Goal: Task Accomplishment & Management: Use online tool/utility

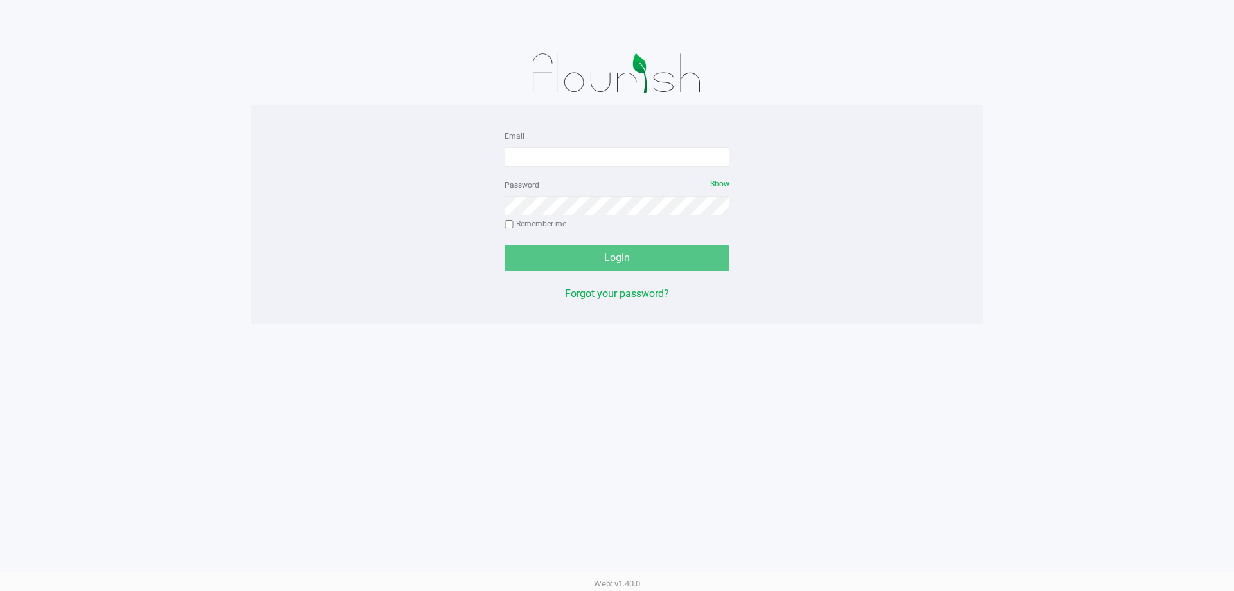
click at [584, 167] on form "Email Password Show Remember me Login" at bounding box center [617, 199] width 225 height 143
click at [584, 153] on input "Email" at bounding box center [617, 156] width 225 height 19
type input "[EMAIL_ADDRESS][DOMAIN_NAME]"
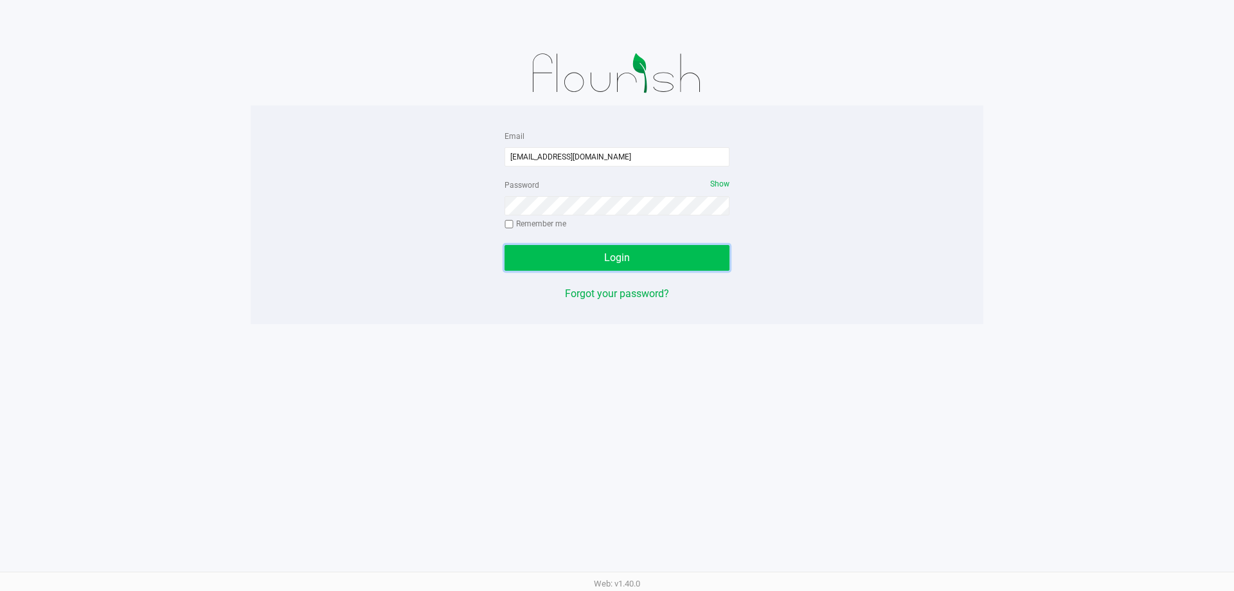
click at [703, 269] on button "Login" at bounding box center [617, 258] width 225 height 26
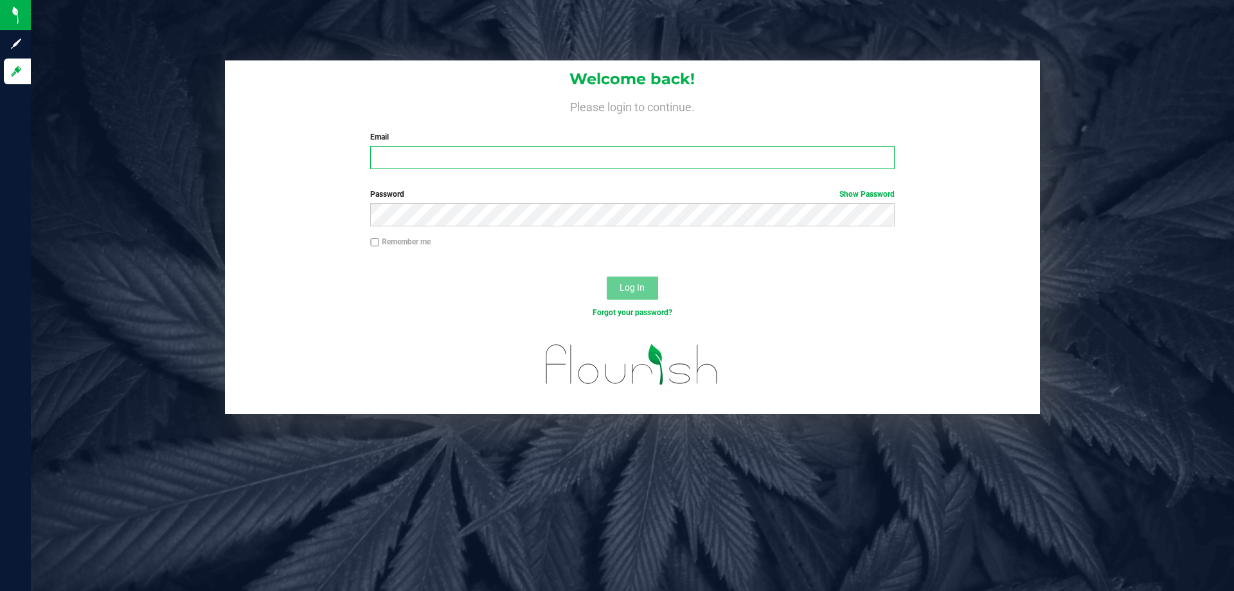
click at [440, 163] on input "Email" at bounding box center [632, 157] width 524 height 23
paste input "P7FA5872"
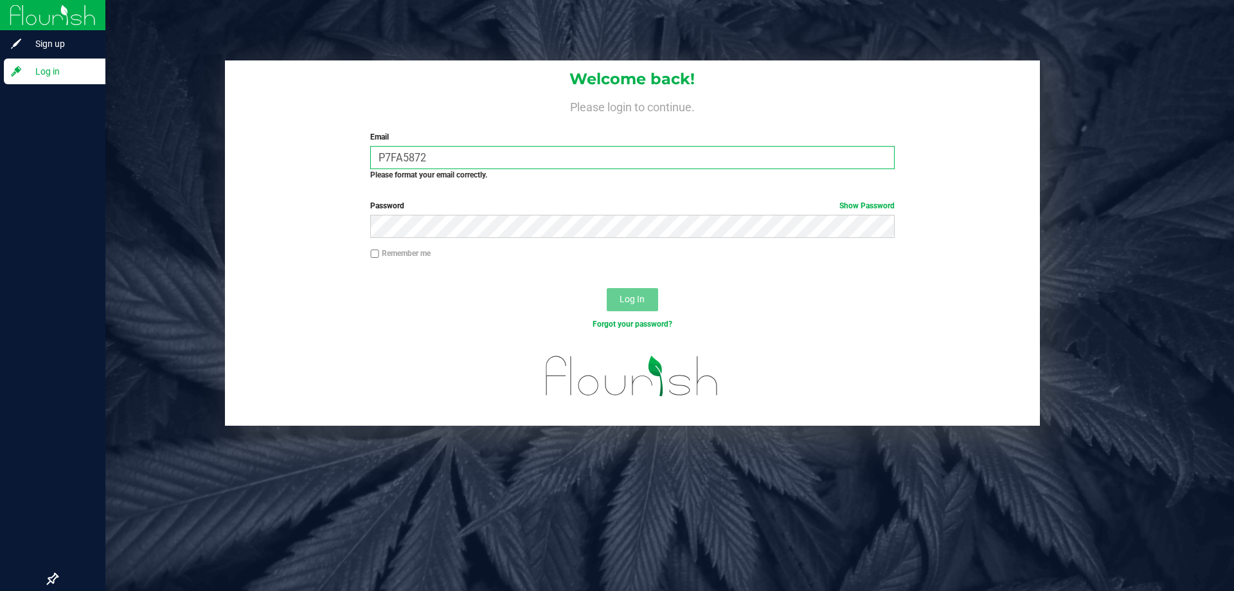
drag, startPoint x: 465, startPoint y: 158, endPoint x: 0, endPoint y: 163, distance: 465.5
click at [0, 163] on div "Sign up Log in Welcome back! Please login to continue. Email P7FA5872 Required …" at bounding box center [617, 295] width 1234 height 591
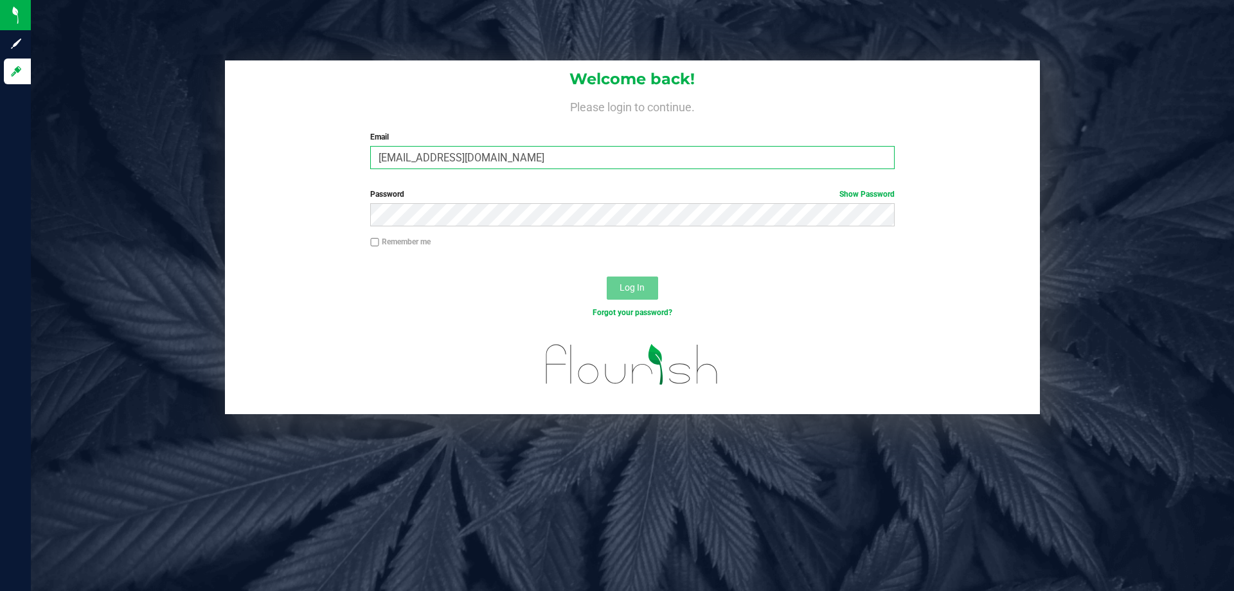
type input "[EMAIL_ADDRESS][DOMAIN_NAME]"
click at [607, 276] on button "Log In" at bounding box center [632, 287] width 51 height 23
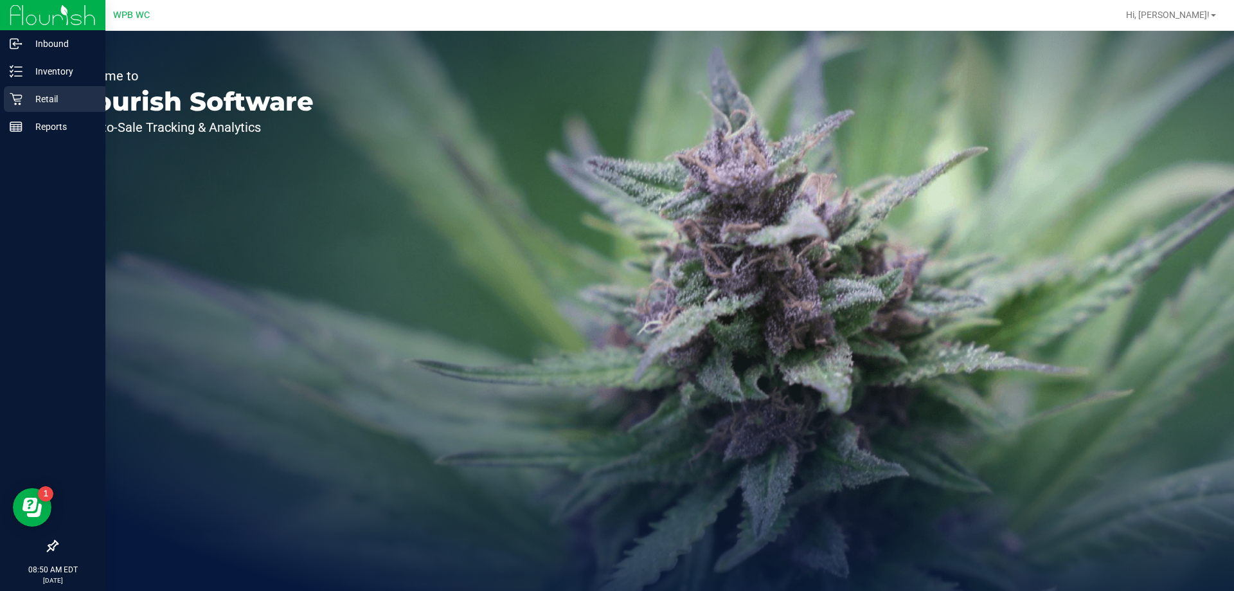
click at [17, 109] on div "Retail" at bounding box center [55, 99] width 102 height 26
